Goal: Task Accomplishment & Management: Manage account settings

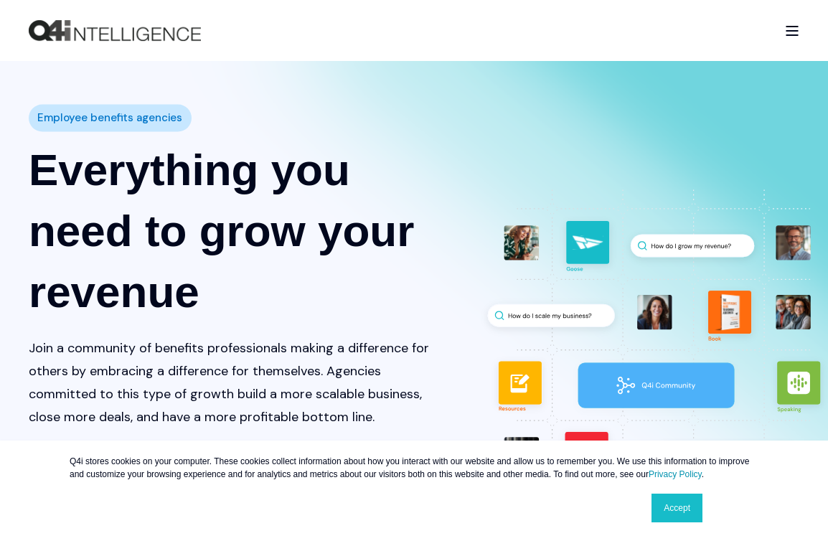
click at [789, 32] on div "Open Burger Menu" at bounding box center [792, 31] width 14 height 10
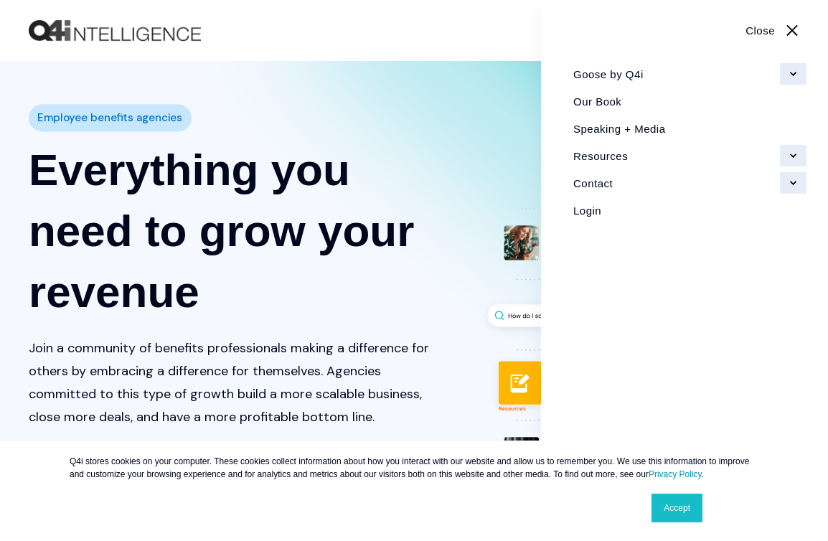
click at [593, 207] on link "Login" at bounding box center [685, 210] width 244 height 27
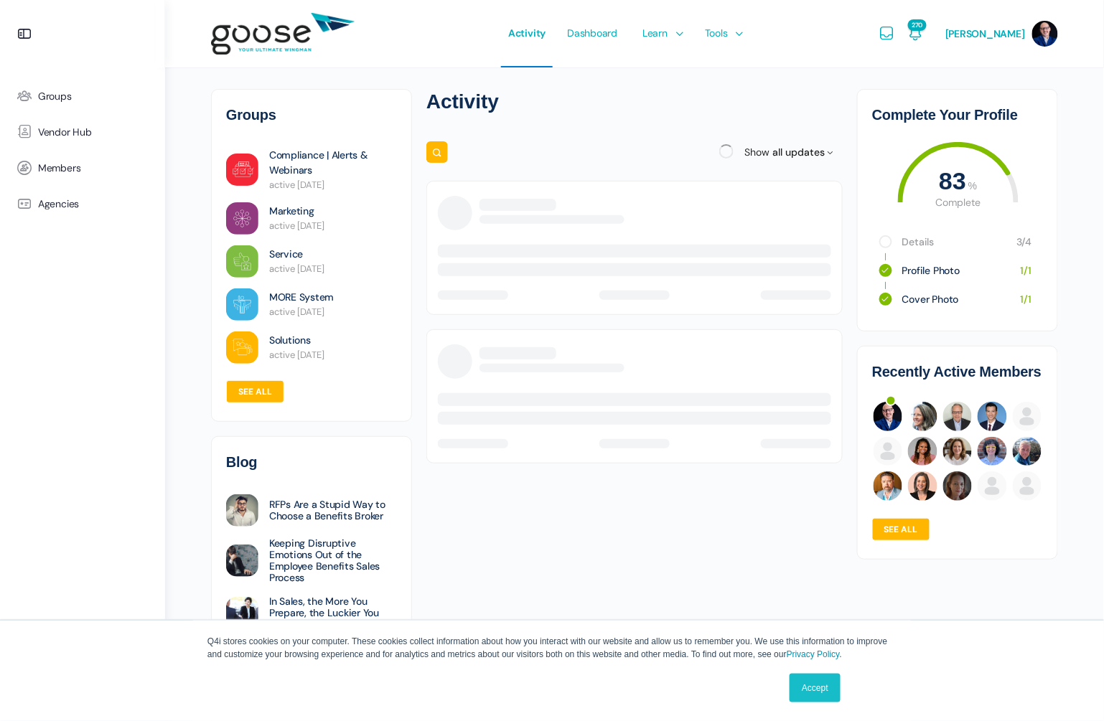
click at [821, 692] on link "Accept" at bounding box center [814, 688] width 51 height 29
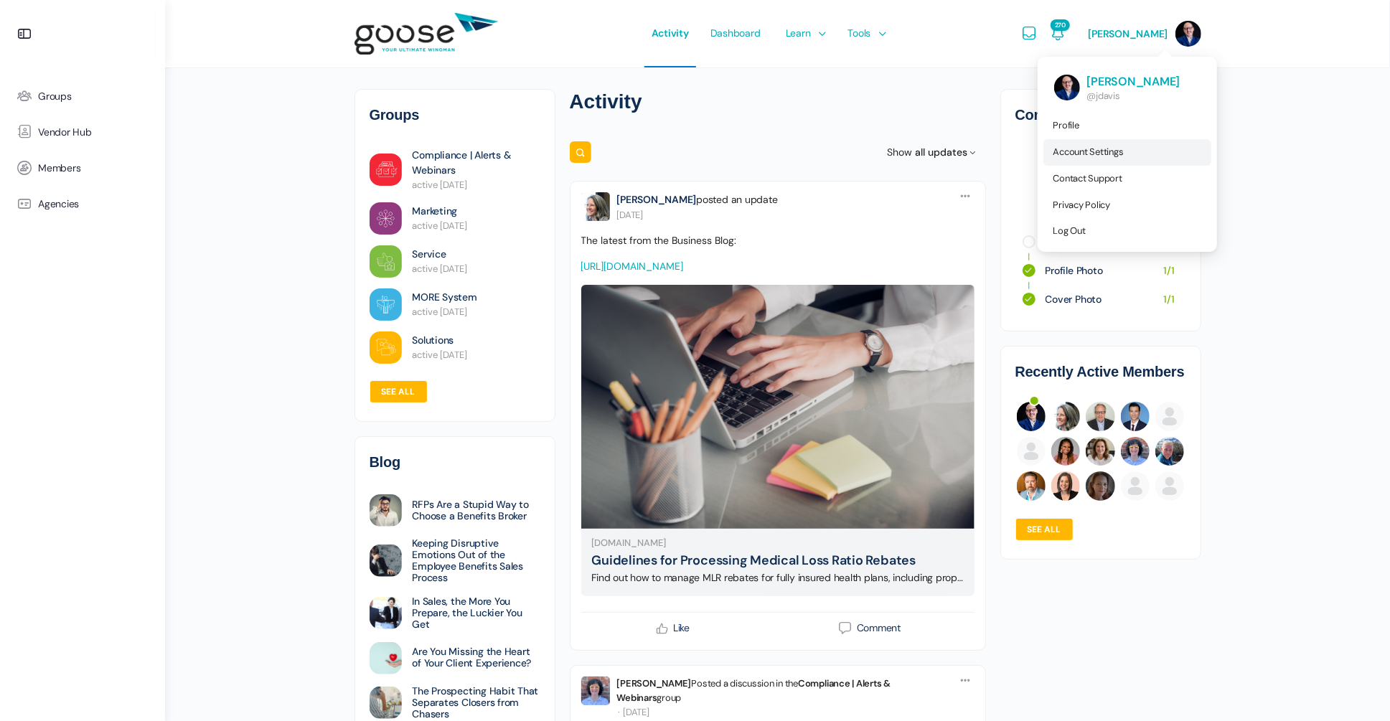
click at [1103, 149] on span "Account Settings" at bounding box center [1088, 152] width 70 height 12
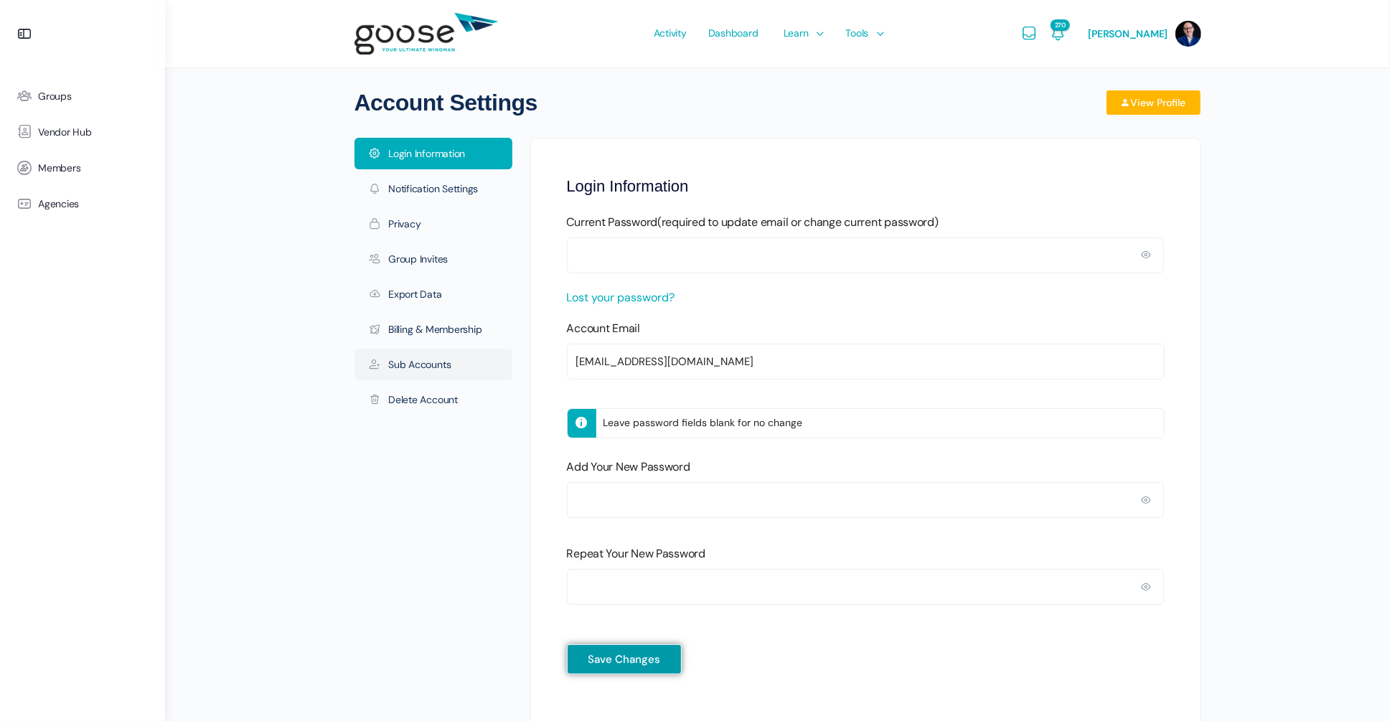
click at [420, 354] on link "Sub Accounts" at bounding box center [433, 365] width 158 height 32
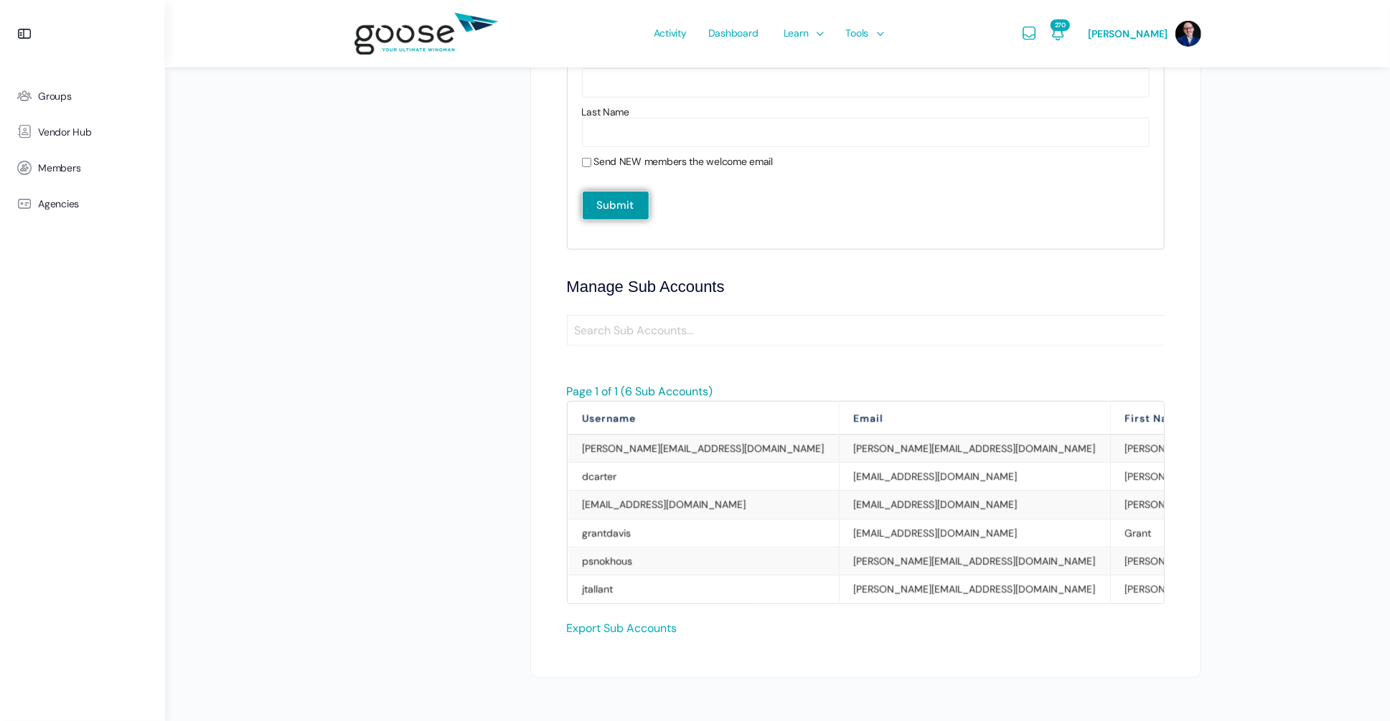
scroll to position [601, 0]
click at [615, 579] on td "jtallant" at bounding box center [703, 591] width 271 height 28
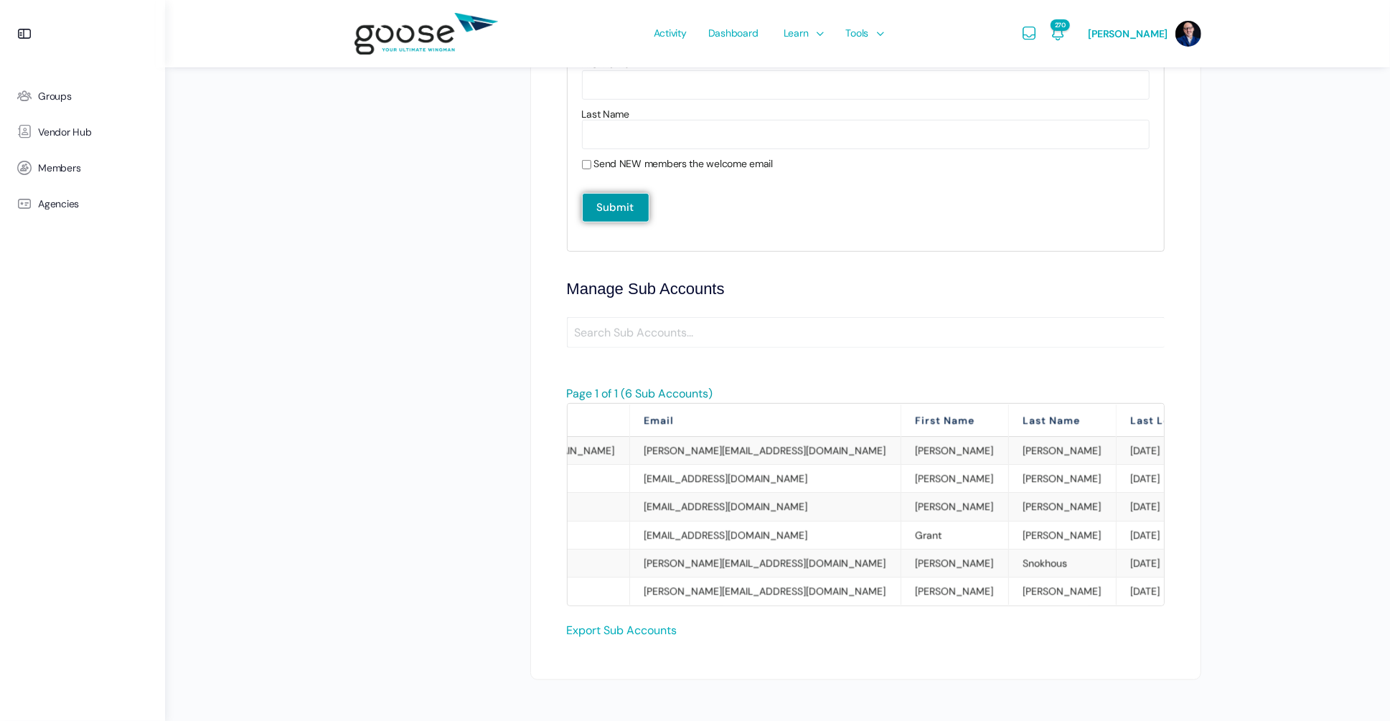
click at [1116, 540] on td "[DATE]" at bounding box center [1158, 535] width 85 height 28
click at [1281, 585] on link "Remove" at bounding box center [1299, 591] width 37 height 13
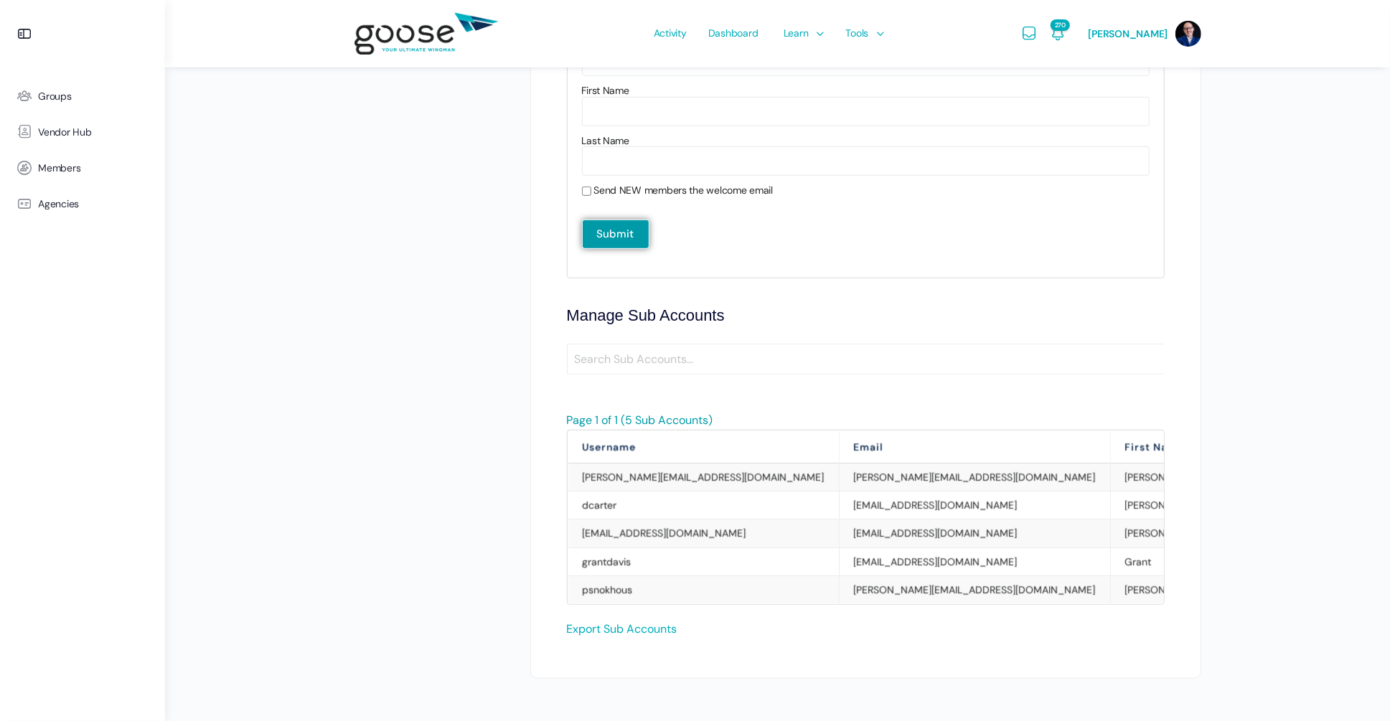
scroll to position [573, 0]
click at [609, 624] on link "Export Sub Accounts" at bounding box center [622, 630] width 111 height 15
click at [469, 248] on nav "Login Information Notification Settings Privacy Group Invites Export Data Billi…" at bounding box center [442, 115] width 176 height 1101
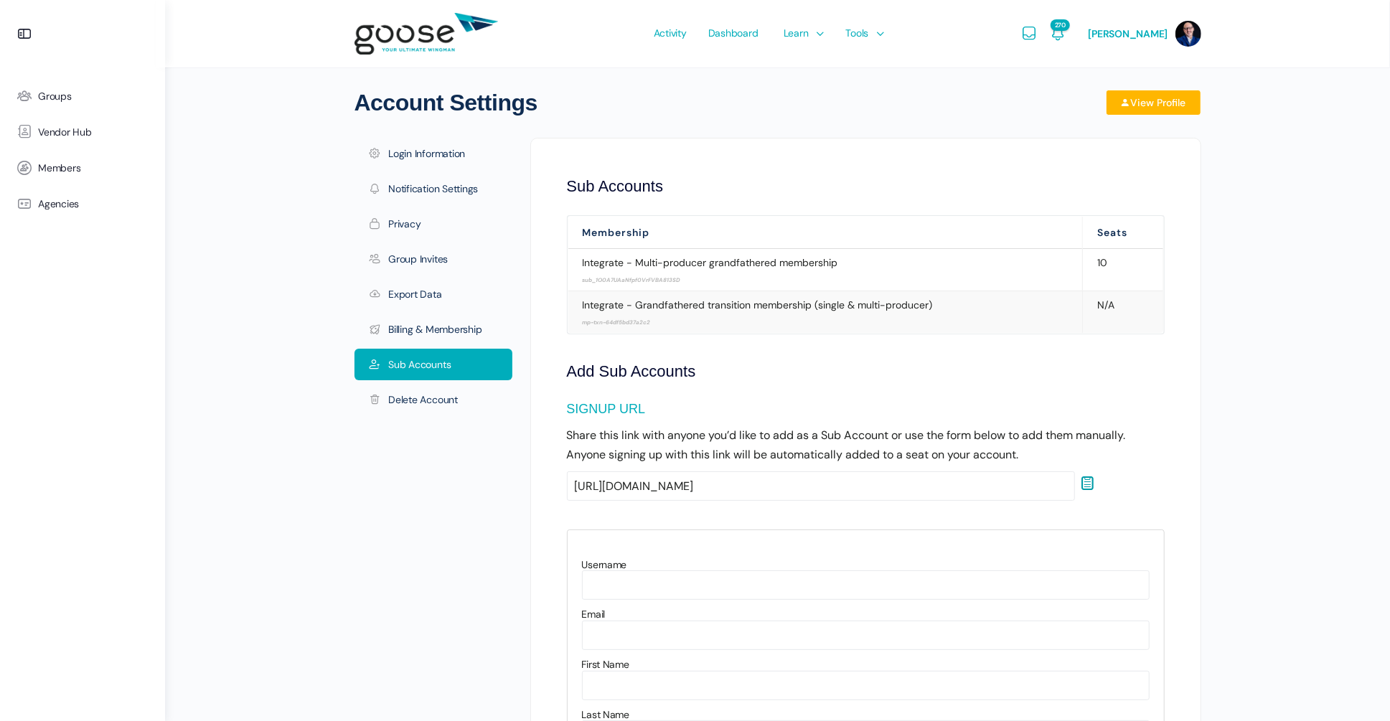
scroll to position [0, 0]
